Goal: Task Accomplishment & Management: Use online tool/utility

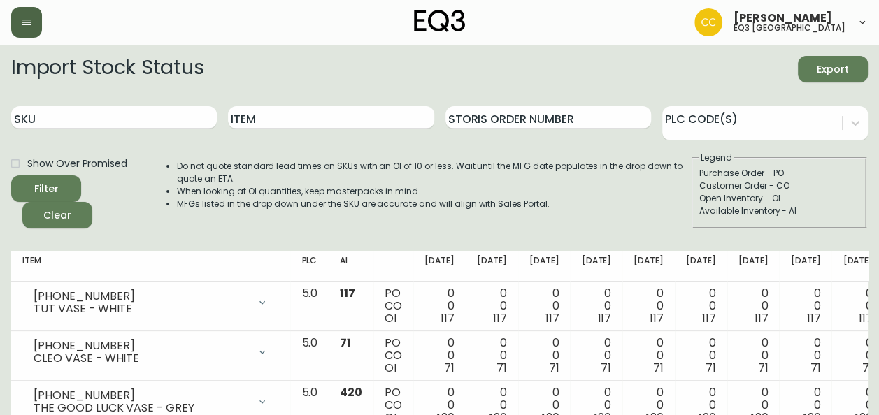
click at [36, 18] on button "button" at bounding box center [26, 22] width 31 height 31
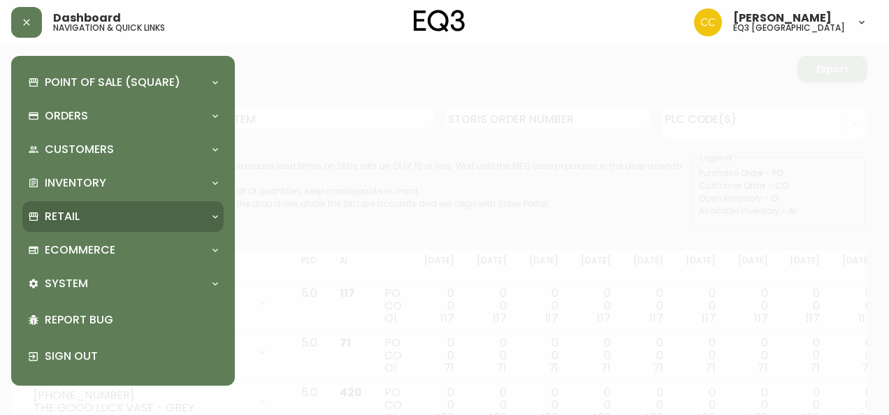
click at [103, 226] on div "Retail" at bounding box center [122, 216] width 201 height 31
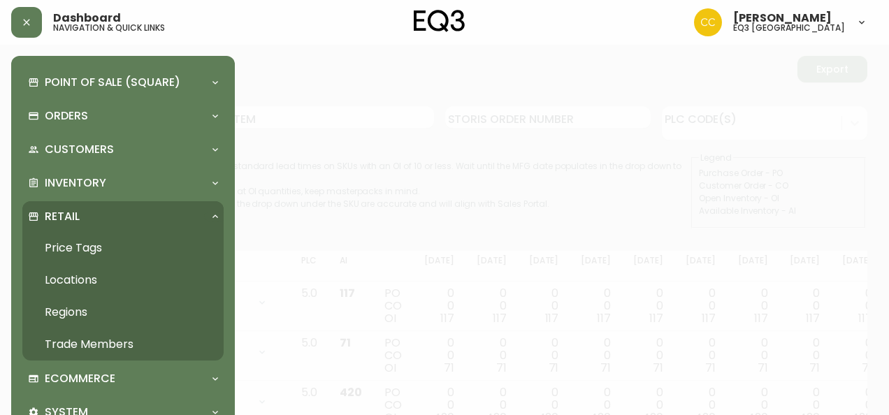
click at [89, 250] on link "Price Tags" at bounding box center [122, 248] width 201 height 32
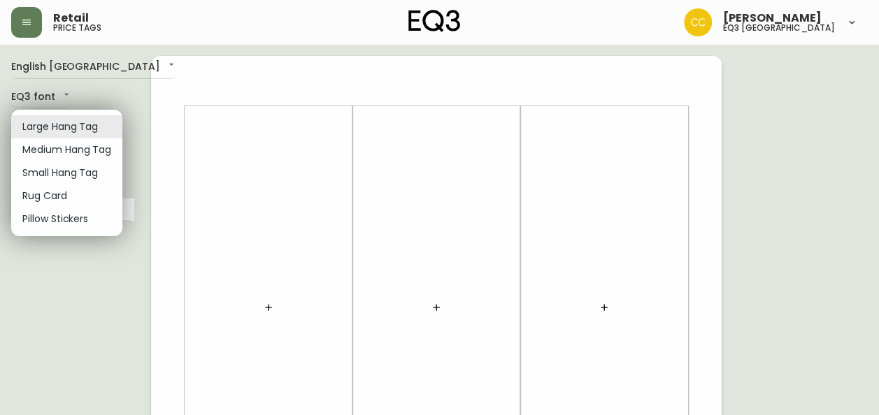
click at [71, 178] on li "Small Hang Tag" at bounding box center [66, 172] width 111 height 23
type input "small"
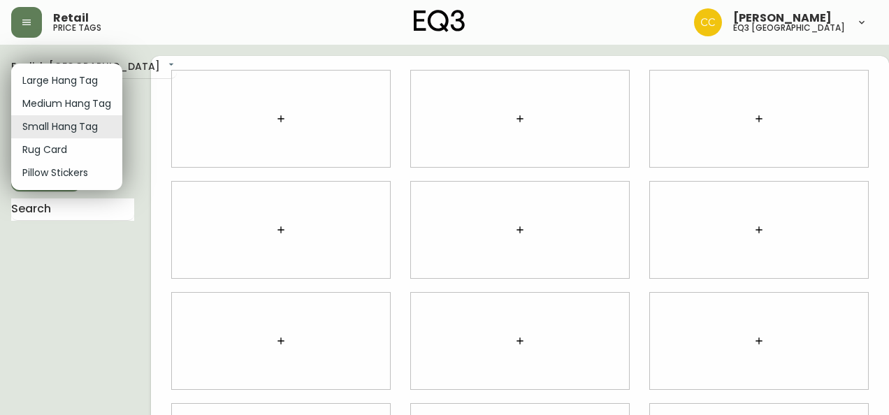
click at [88, 117] on body "Retail price tags Cari-Ann Critchley eq3 winnipeg English Canada en_CA EQ3 font…" at bounding box center [444, 313] width 889 height 626
click at [110, 253] on div at bounding box center [444, 207] width 889 height 415
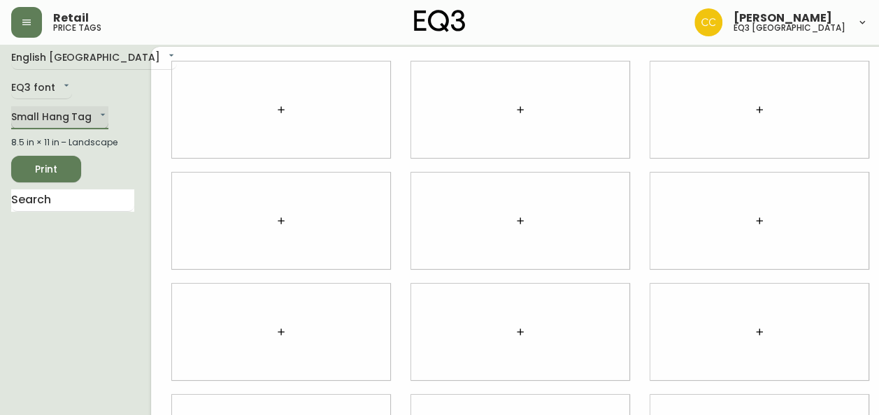
scroll to position [8, 0]
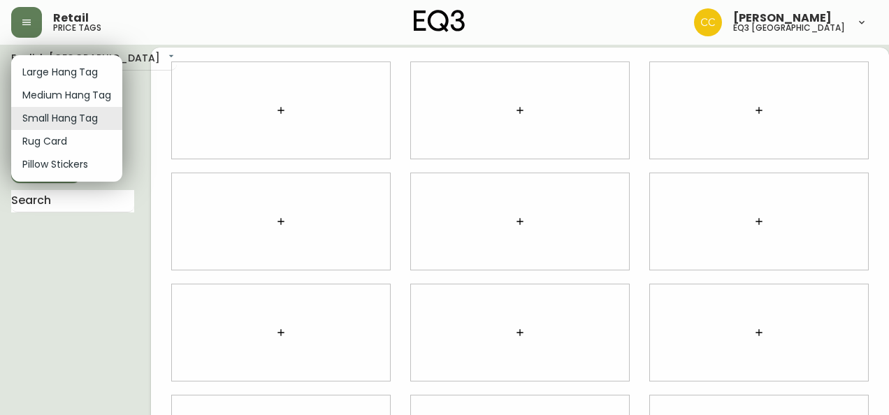
click at [86, 117] on body "Retail price tags Cari-Ann Critchley eq3 winnipeg English Canada en_CA EQ3 font…" at bounding box center [444, 305] width 889 height 626
click at [101, 183] on div at bounding box center [444, 207] width 889 height 415
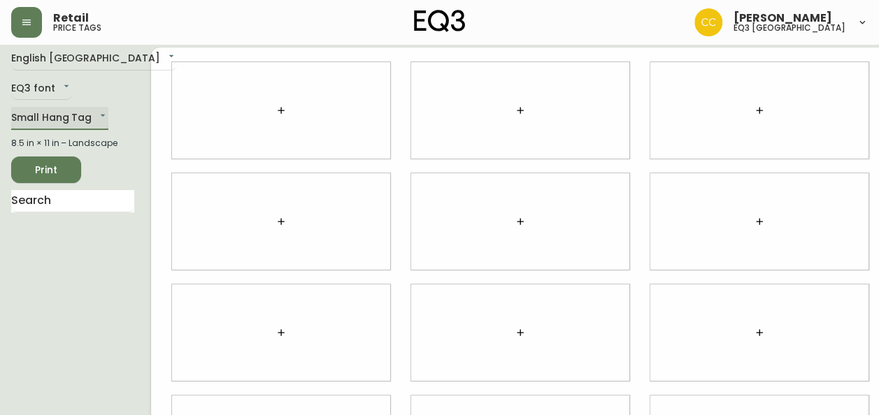
scroll to position [0, 0]
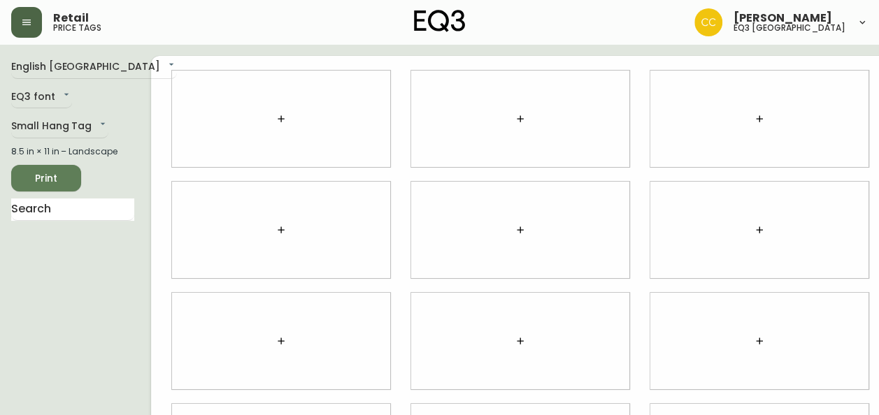
click at [22, 21] on icon "button" at bounding box center [26, 22] width 11 height 11
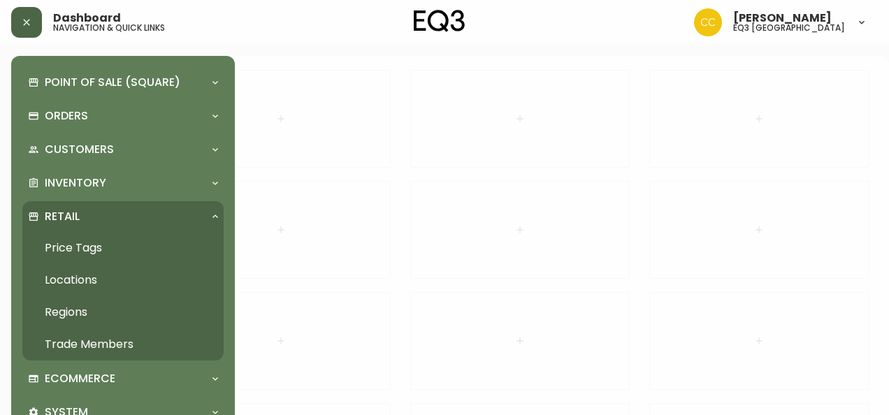
click at [22, 21] on icon "button" at bounding box center [26, 22] width 11 height 11
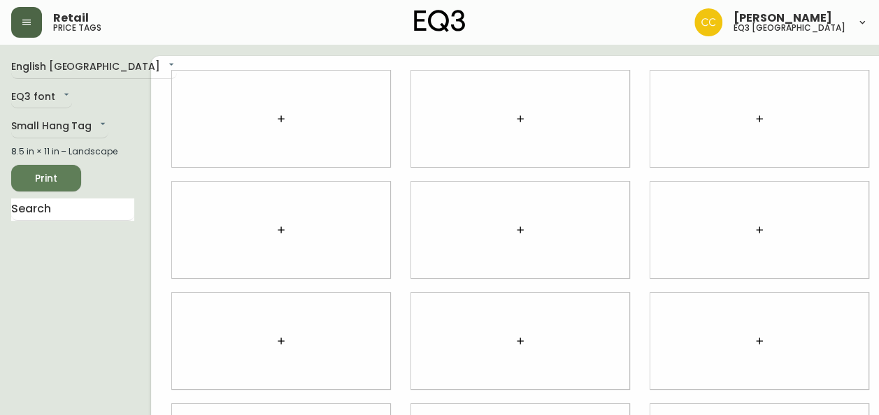
click at [32, 29] on button "button" at bounding box center [26, 22] width 31 height 31
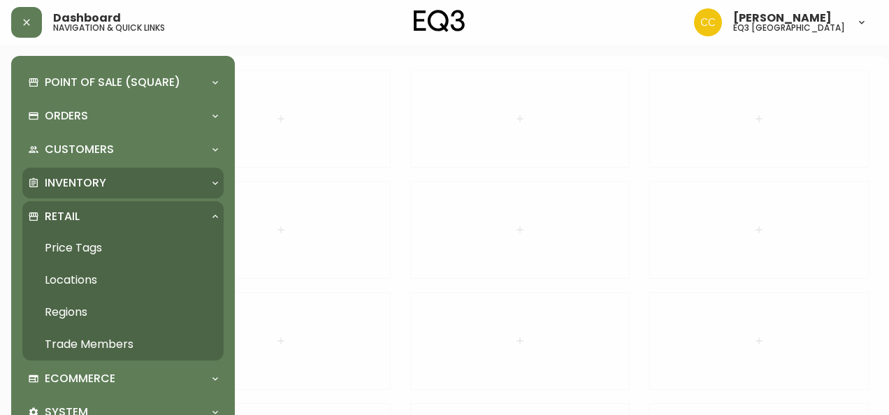
click at [108, 187] on div "Inventory" at bounding box center [116, 182] width 176 height 15
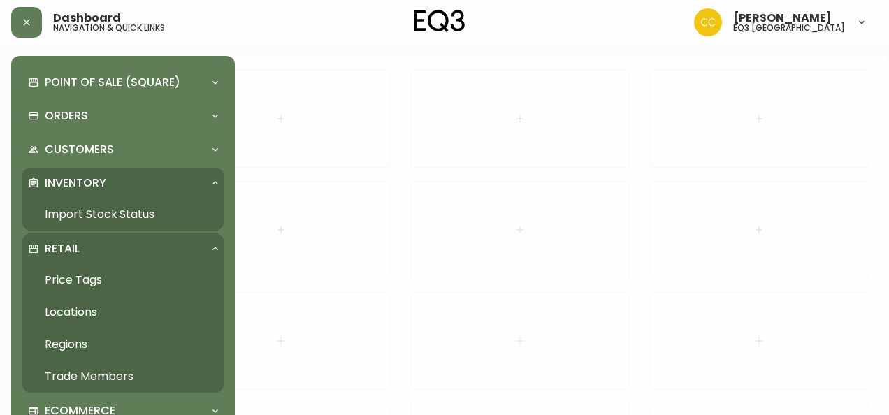
click at [105, 212] on link "Import Stock Status" at bounding box center [122, 215] width 201 height 32
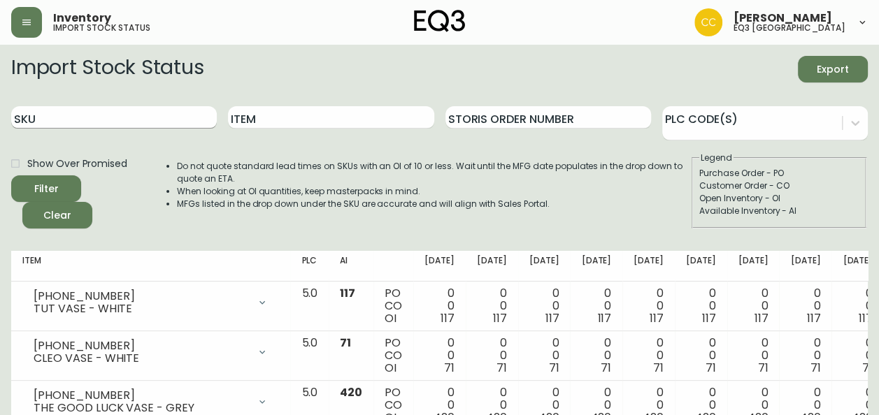
click at [161, 116] on input "SKU" at bounding box center [114, 117] width 206 height 22
type input "silk & Snow"
click at [11, 175] on button "Filter" at bounding box center [46, 188] width 70 height 27
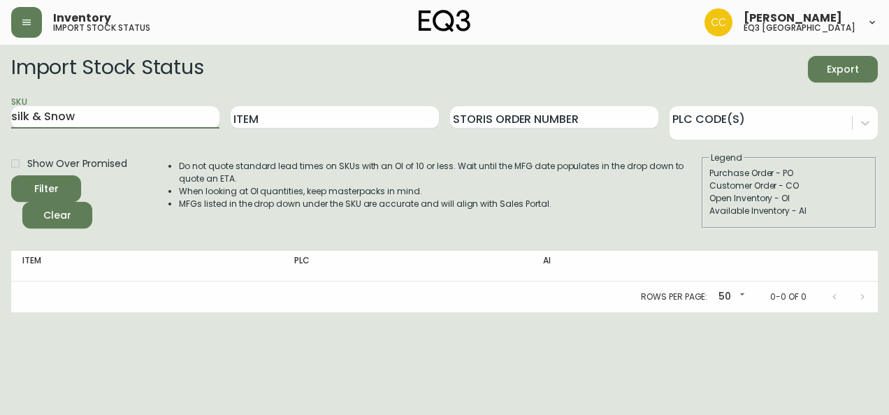
drag, startPoint x: 42, startPoint y: 145, endPoint x: 0, endPoint y: 143, distance: 42.0
click at [0, 143] on html "Inventory import stock status Cari-Ann Critchley eq3 winnipeg Import Stock Stat…" at bounding box center [444, 156] width 889 height 312
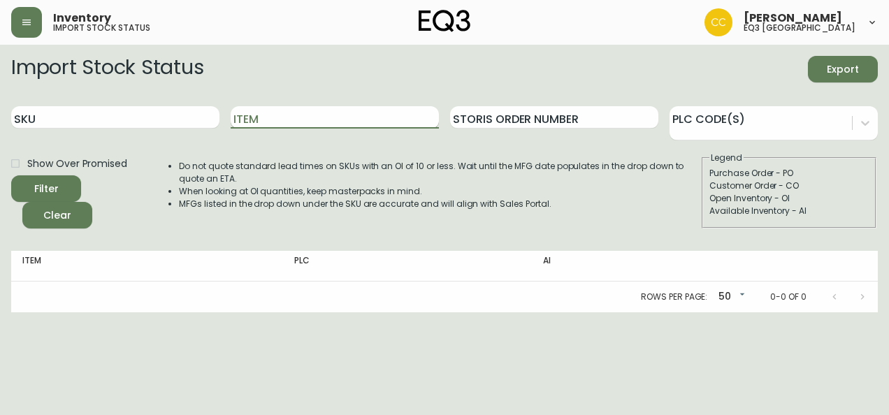
click at [252, 116] on input "Item" at bounding box center [335, 117] width 208 height 22
type input "s&S"
click at [11, 175] on button "Filter" at bounding box center [46, 188] width 70 height 27
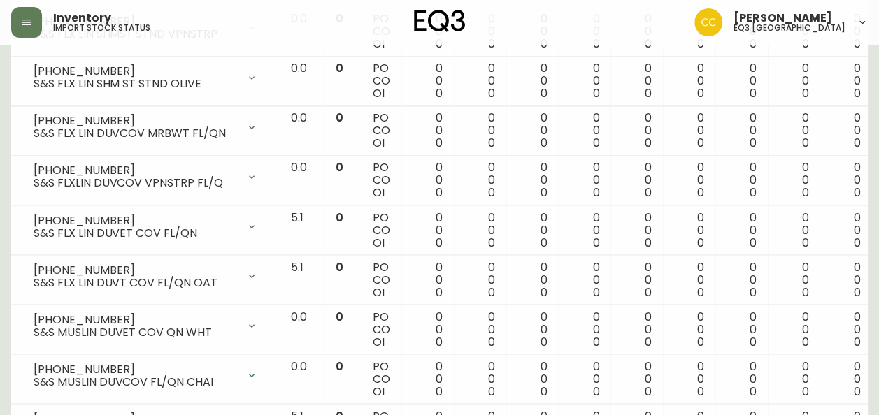
scroll to position [1118, 0]
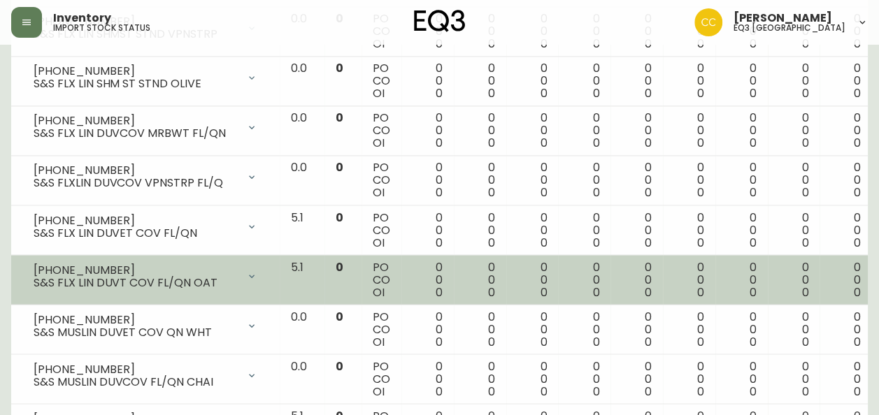
click at [82, 264] on div "5370-350-8" at bounding box center [136, 270] width 204 height 13
drag, startPoint x: 66, startPoint y: 256, endPoint x: 27, endPoint y: 264, distance: 39.9
click at [27, 264] on div "5370-350-8 S&S FLX LIN DUVT COV FL/QN OAT" at bounding box center [145, 276] width 246 height 31
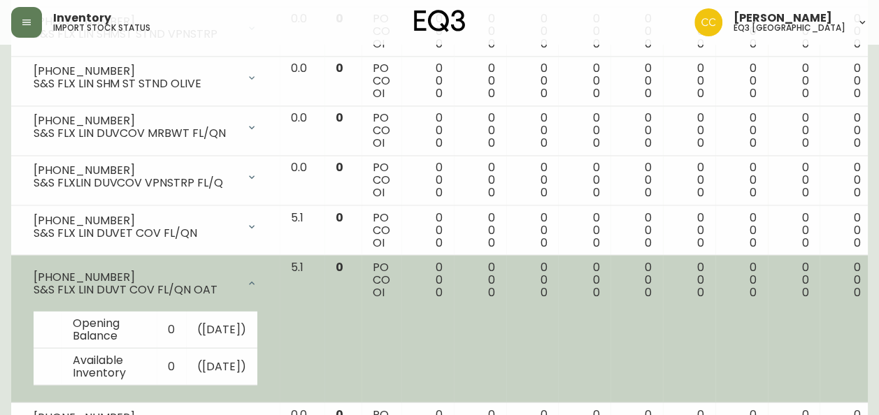
click at [27, 264] on div "5370-350-8 S&S FLX LIN DUVT COV FL/QN OAT" at bounding box center [145, 283] width 246 height 45
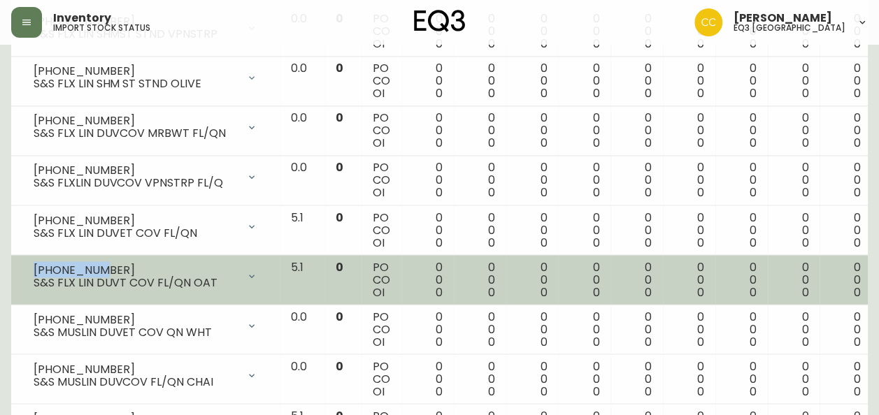
drag, startPoint x: 35, startPoint y: 262, endPoint x: 99, endPoint y: 267, distance: 64.5
click at [99, 267] on div "5370-350-8" at bounding box center [136, 270] width 204 height 13
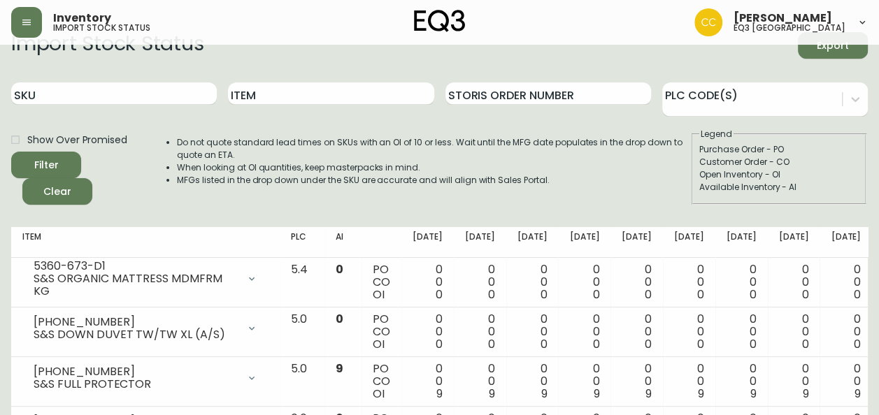
scroll to position [0, 0]
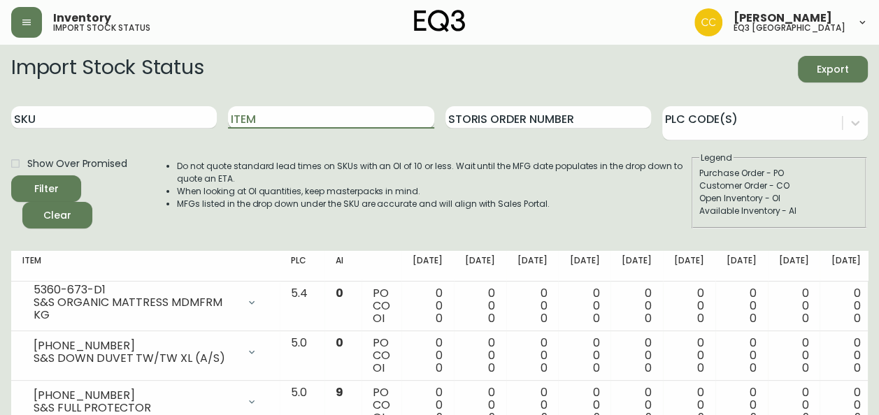
click at [278, 113] on input "Item" at bounding box center [331, 117] width 206 height 22
type input "SIENNA"
click at [11, 175] on button "Filter" at bounding box center [46, 188] width 70 height 27
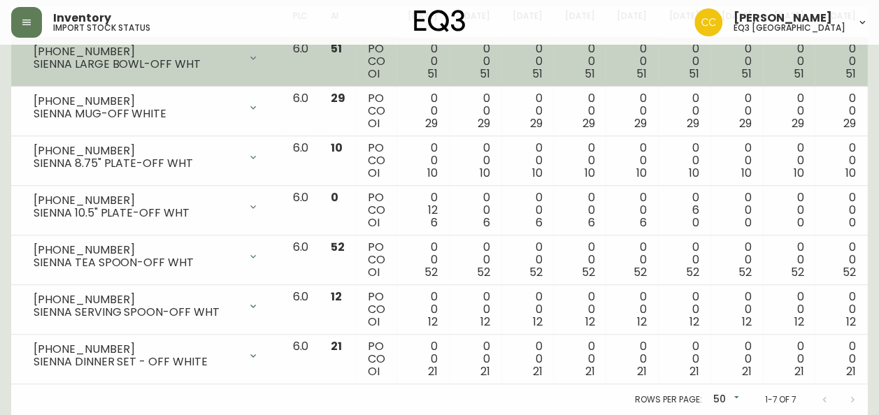
scroll to position [254, 0]
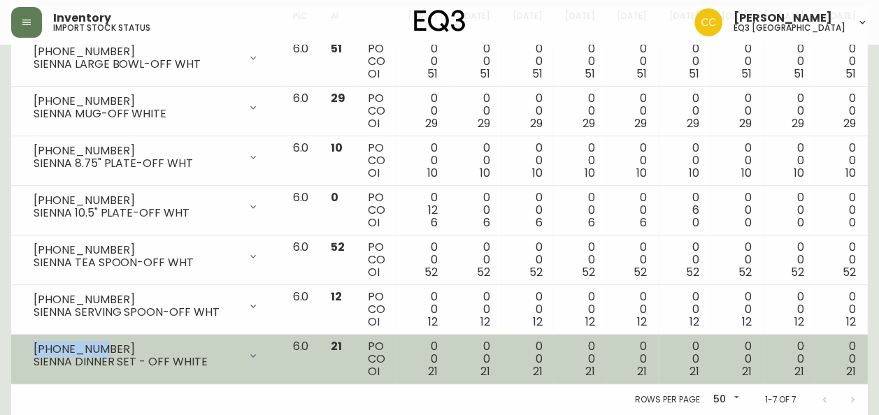
drag, startPoint x: 92, startPoint y: 338, endPoint x: 26, endPoint y: 342, distance: 65.8
click at [26, 342] on div "3110-846-0 SIENNA DINNER SET - OFF WHITE" at bounding box center [145, 355] width 247 height 31
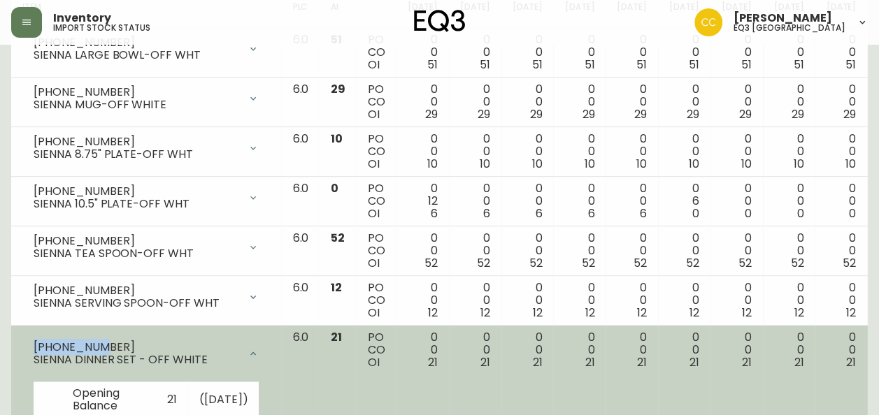
copy div "3110-846-0"
